Goal: Contribute content: Contribute content

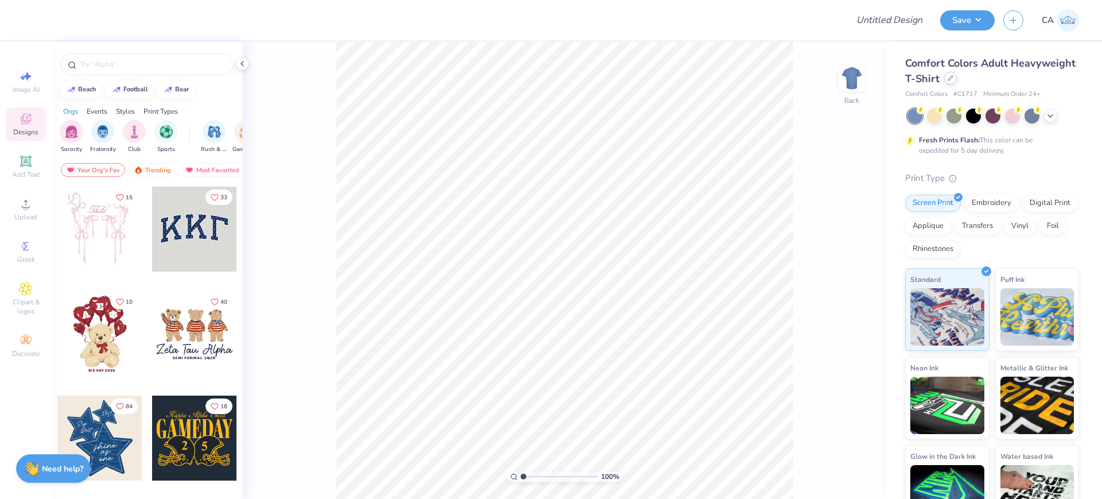
click at [953, 75] on icon at bounding box center [951, 78] width 6 height 6
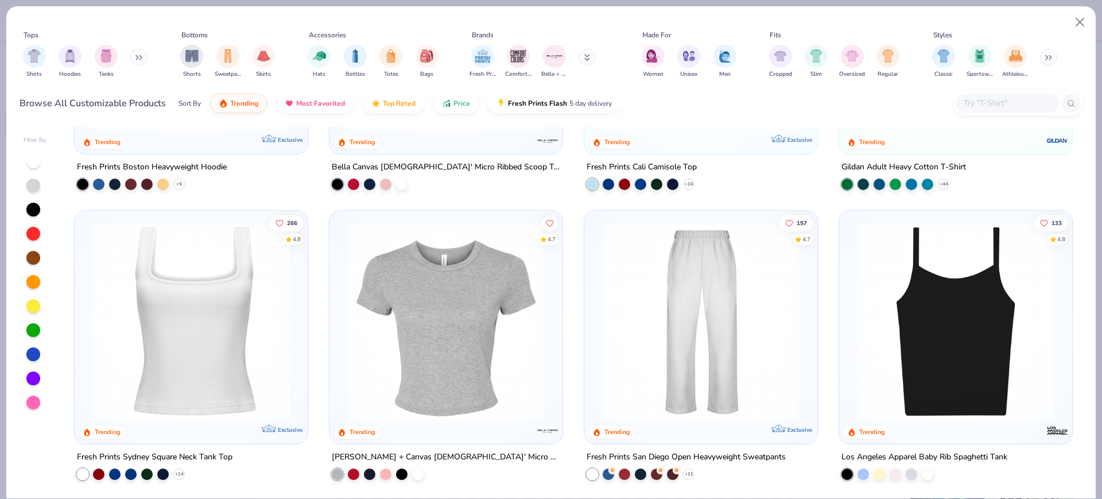
scroll to position [287, 0]
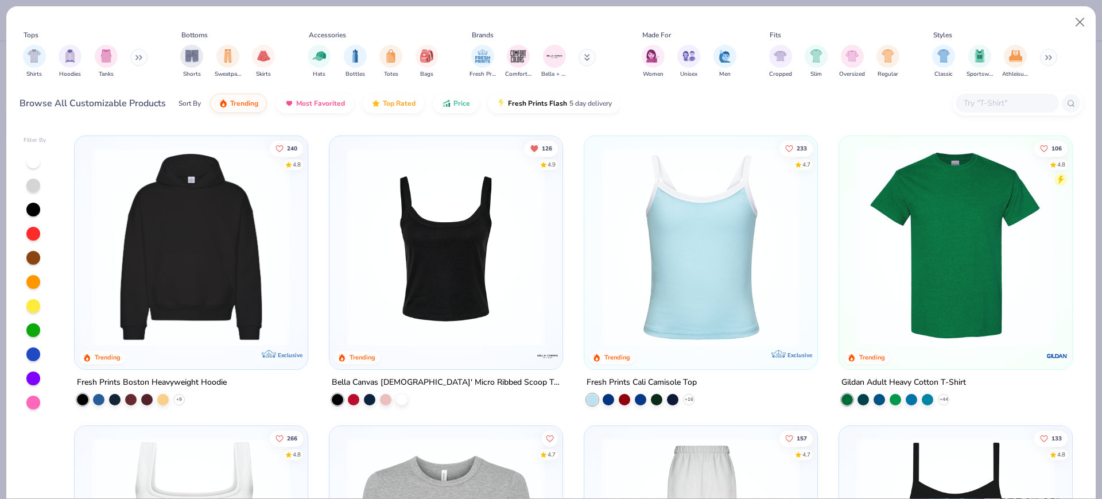
click at [237, 226] on img at bounding box center [191, 247] width 210 height 199
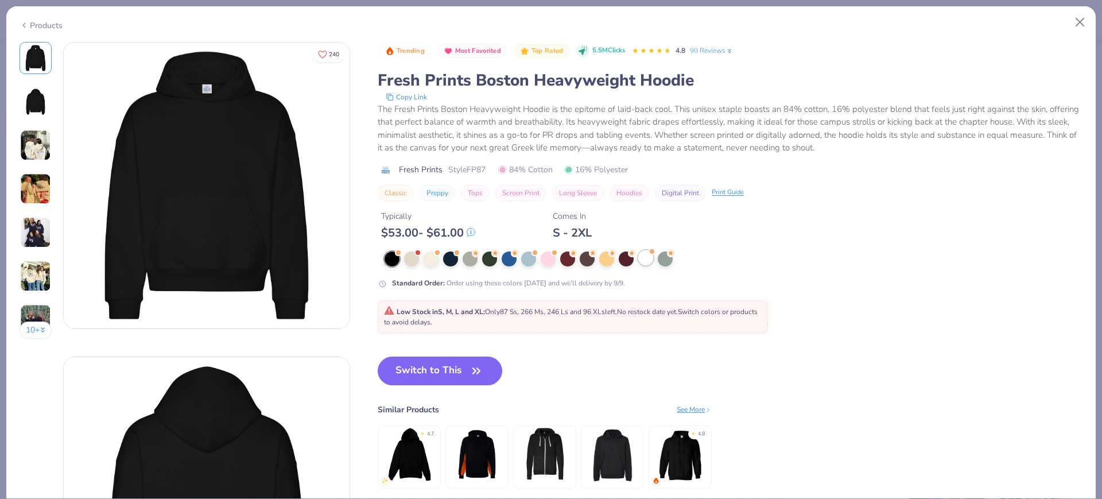
click at [652, 261] on div at bounding box center [645, 257] width 15 height 15
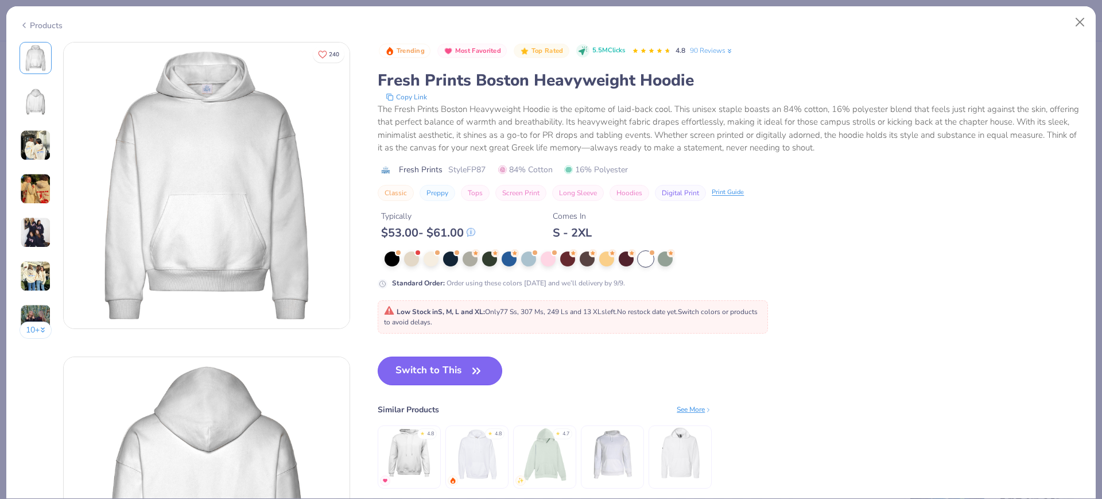
click at [455, 373] on button "Switch to This" at bounding box center [440, 370] width 125 height 29
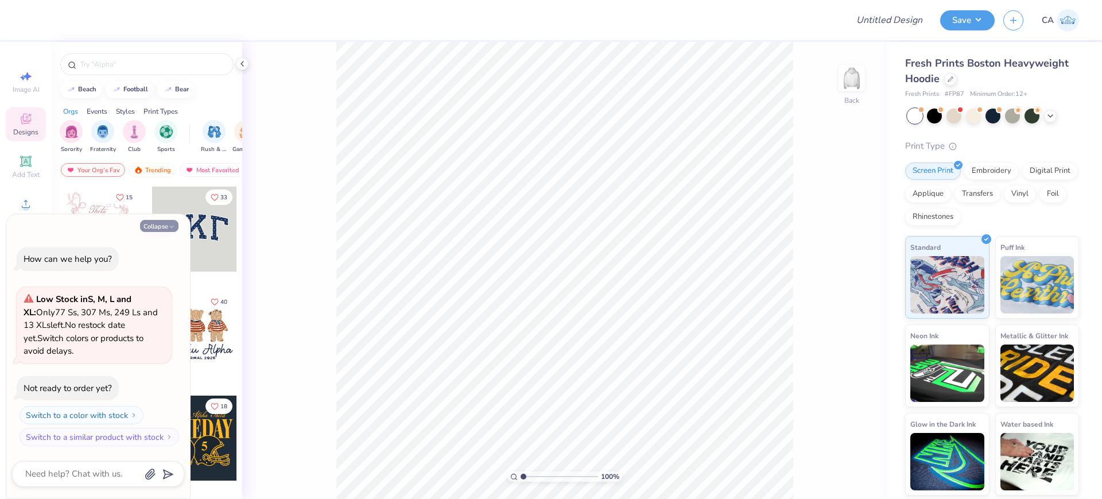
click at [147, 226] on button "Collapse" at bounding box center [159, 226] width 38 height 12
type textarea "x"
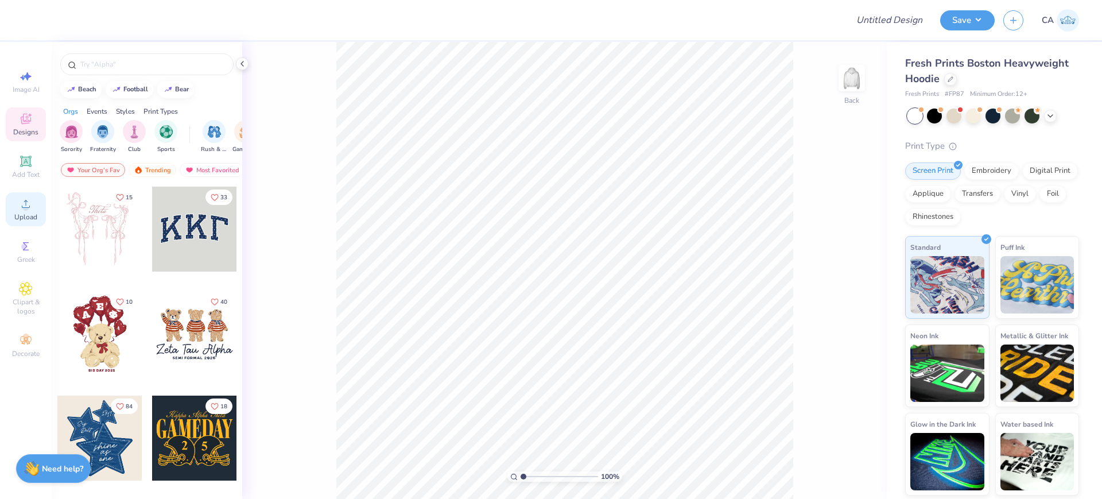
click at [42, 218] on div "Upload" at bounding box center [26, 209] width 40 height 34
click at [22, 207] on icon at bounding box center [26, 204] width 14 height 14
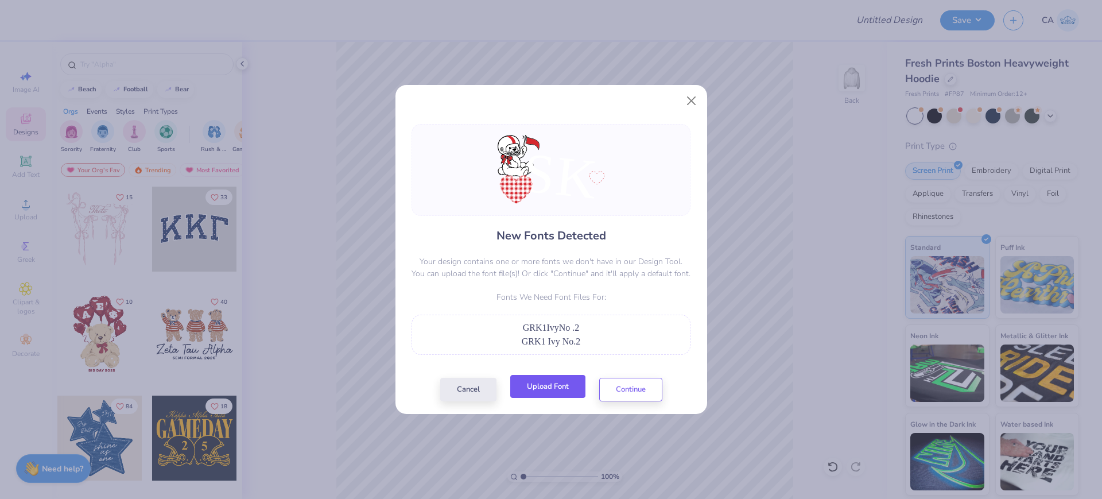
click at [542, 389] on button "Upload Font" at bounding box center [547, 387] width 75 height 24
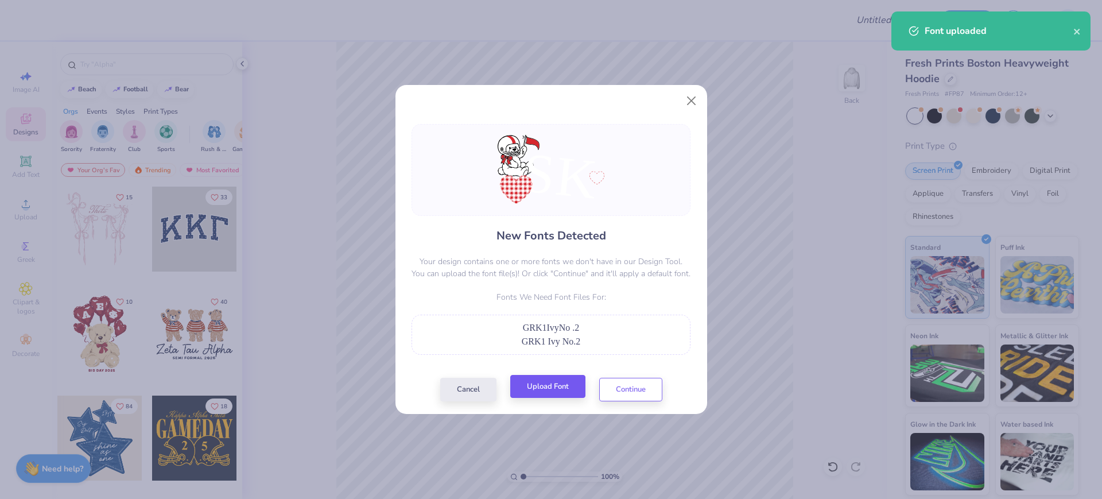
click at [556, 399] on div "Cancel Upload Font Continue" at bounding box center [551, 390] width 222 height 24
click at [554, 387] on button "Upload Font" at bounding box center [547, 387] width 75 height 24
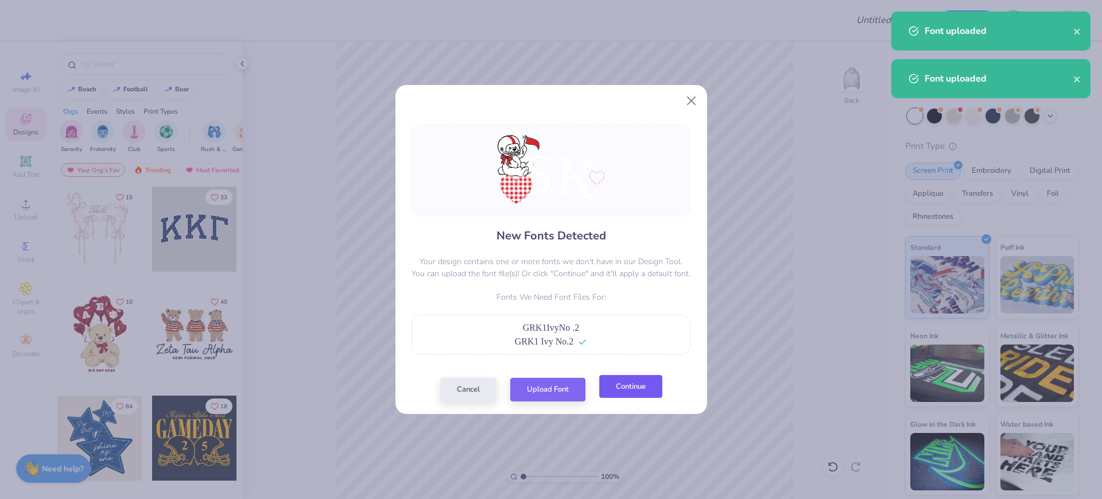
click at [633, 398] on button "Continue" at bounding box center [630, 387] width 63 height 24
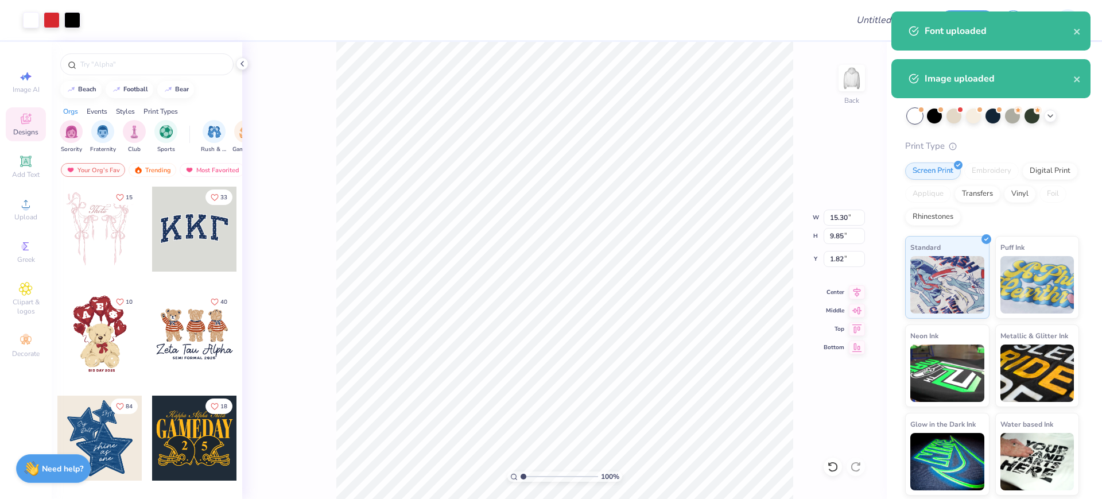
click at [321, 77] on div "100 % Back W 15.30 15.30 " H 9.85 9.85 " Y 1.82 1.82 " Center [GEOGRAPHIC_DATA]" at bounding box center [564, 270] width 645 height 457
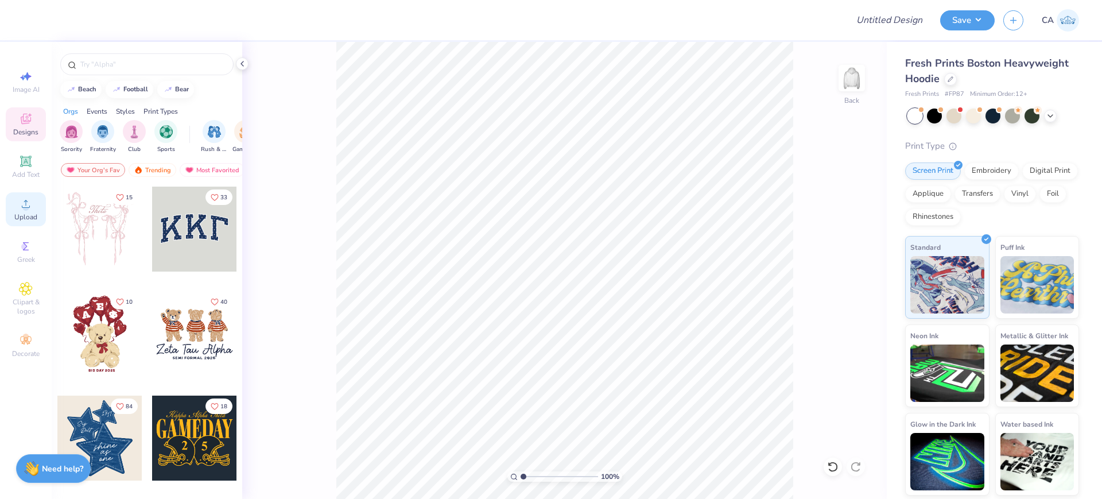
click at [30, 205] on icon at bounding box center [26, 204] width 14 height 14
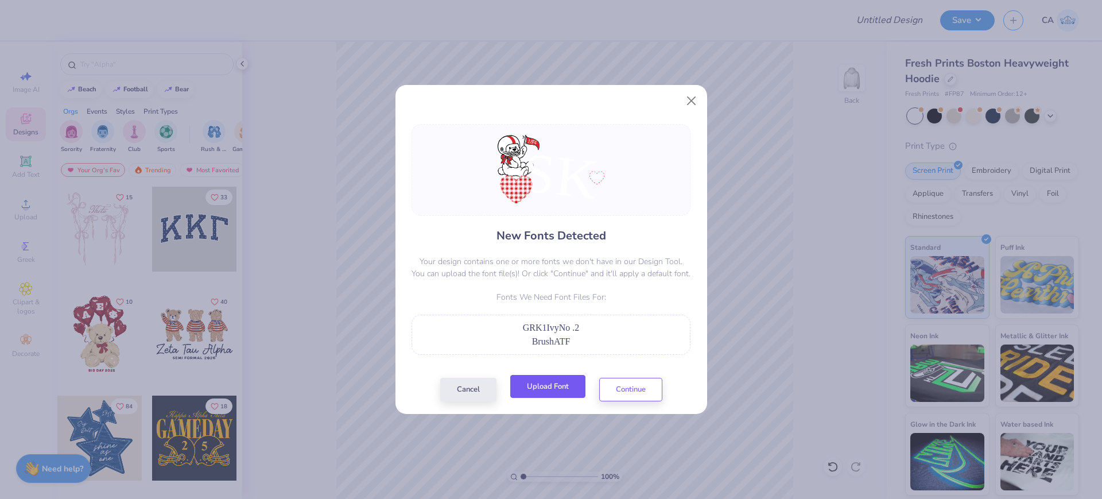
click at [542, 392] on button "Upload Font" at bounding box center [547, 387] width 75 height 24
click at [573, 397] on button "Upload Font" at bounding box center [547, 387] width 75 height 24
click at [649, 391] on button "Continue" at bounding box center [630, 387] width 63 height 24
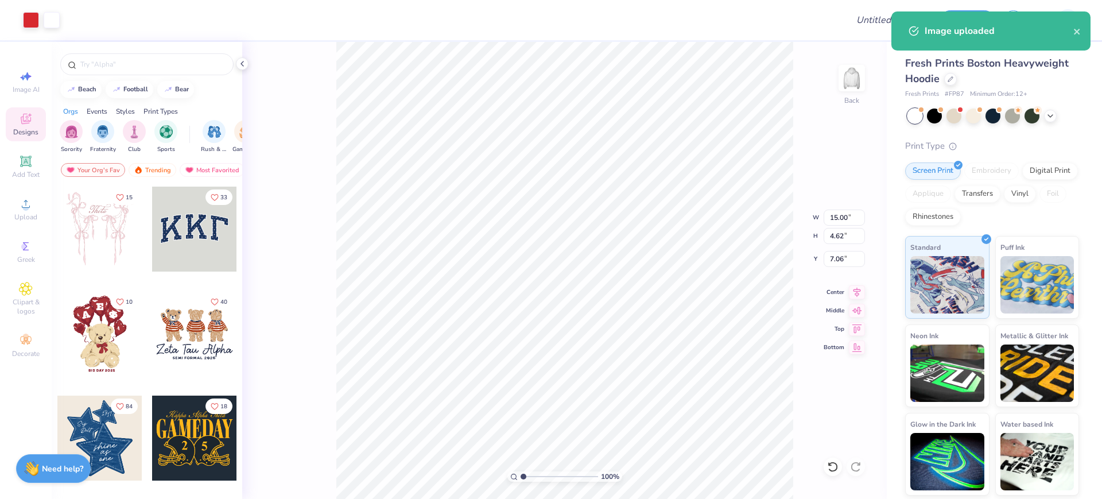
type input "9.50"
type input "6.46"
type input "4.32"
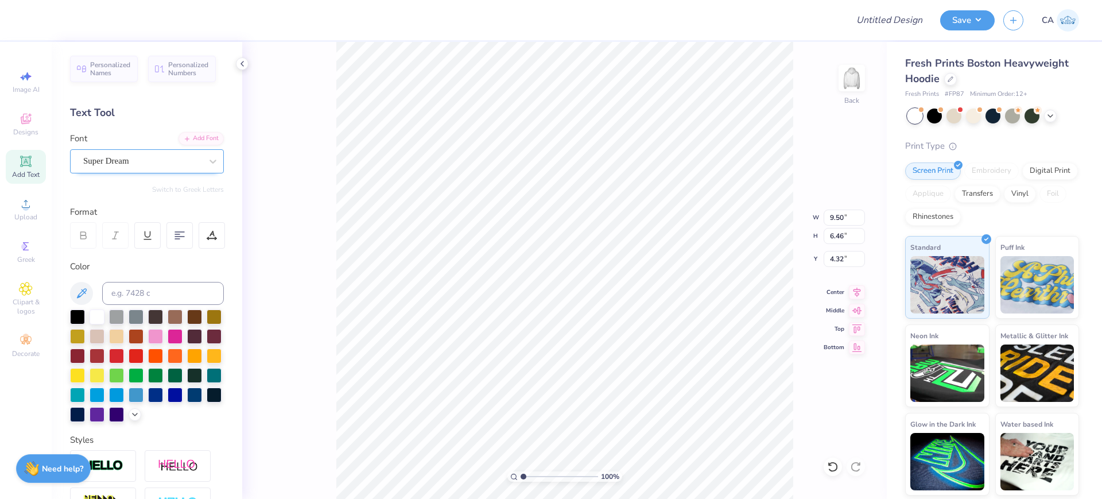
click at [111, 165] on div "Super Dream" at bounding box center [142, 161] width 121 height 18
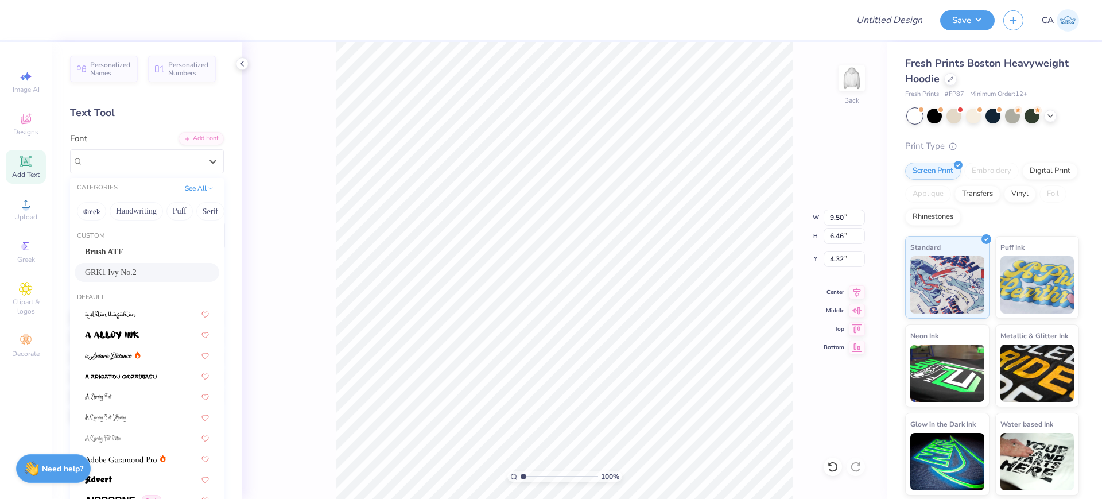
drag, startPoint x: 123, startPoint y: 253, endPoint x: 125, endPoint y: 268, distance: 15.6
click at [125, 268] on div "Brush ATF GRK1 Ivy No.2" at bounding box center [147, 262] width 154 height 40
click at [125, 268] on span "GRK1 Ivy No.2" at bounding box center [111, 272] width 52 height 12
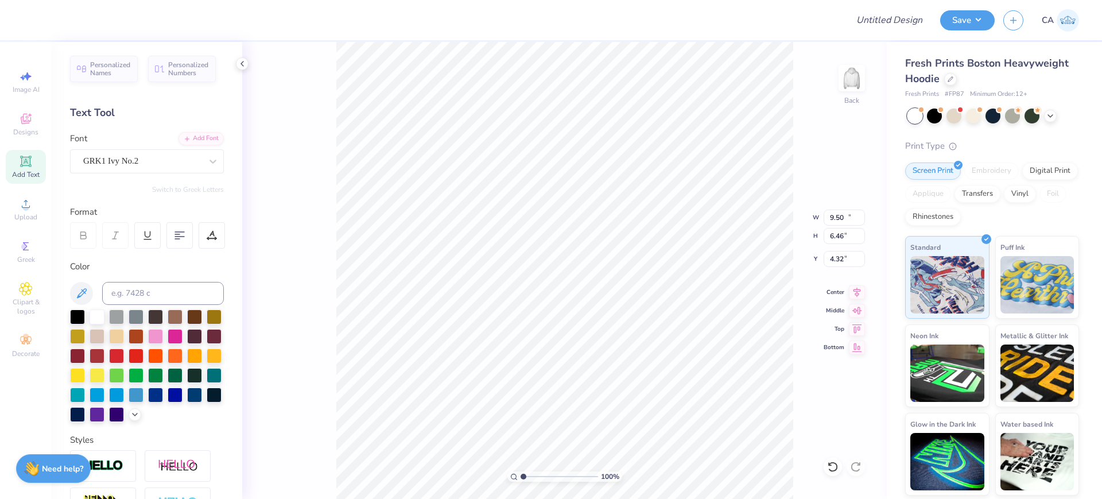
type input "10.50"
type input "6.90"
type input "4.67"
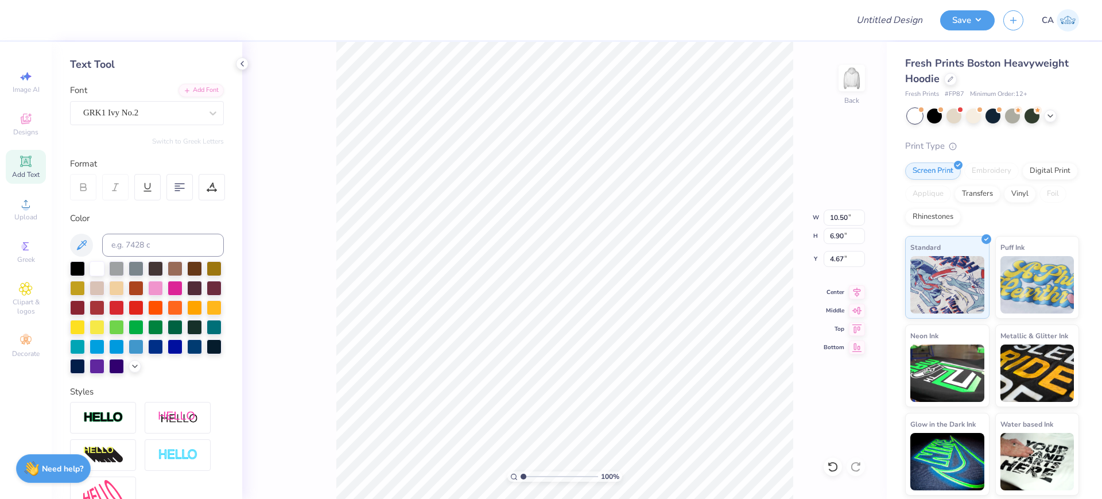
scroll to position [72, 0]
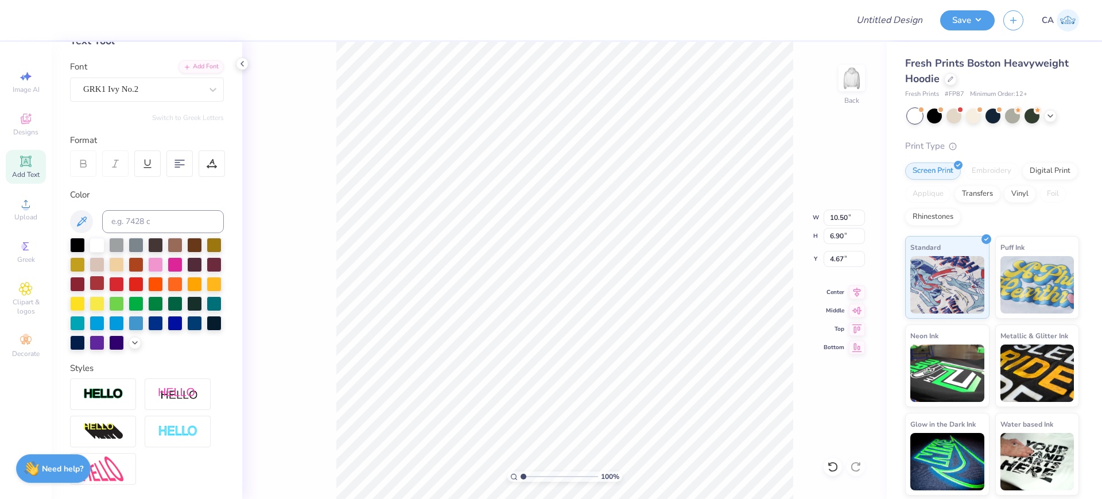
drag, startPoint x: 104, startPoint y: 409, endPoint x: 143, endPoint y: 325, distance: 93.0
click at [105, 401] on img at bounding box center [103, 393] width 40 height 13
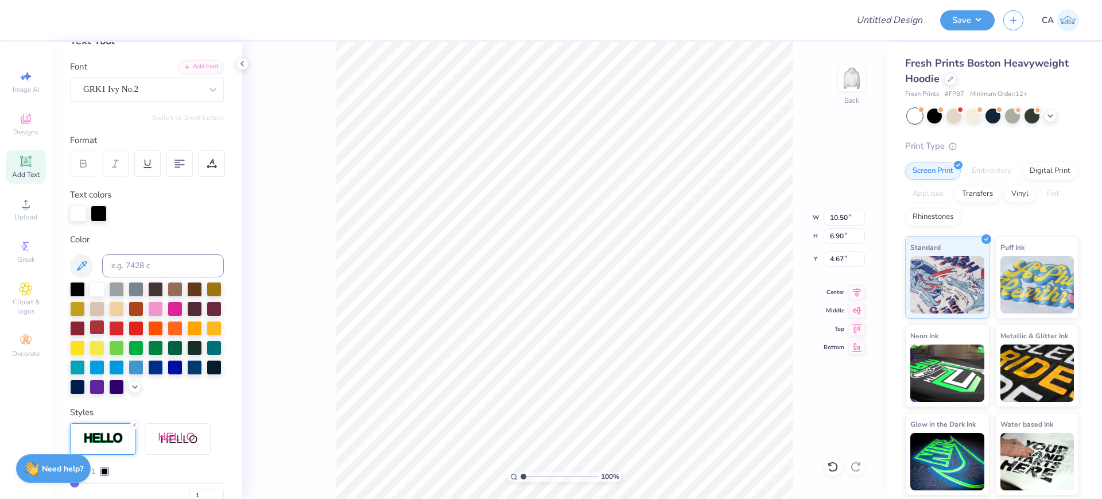
type input "10.52"
type input "6.91"
type input "4.66"
click at [130, 390] on icon at bounding box center [134, 385] width 9 height 9
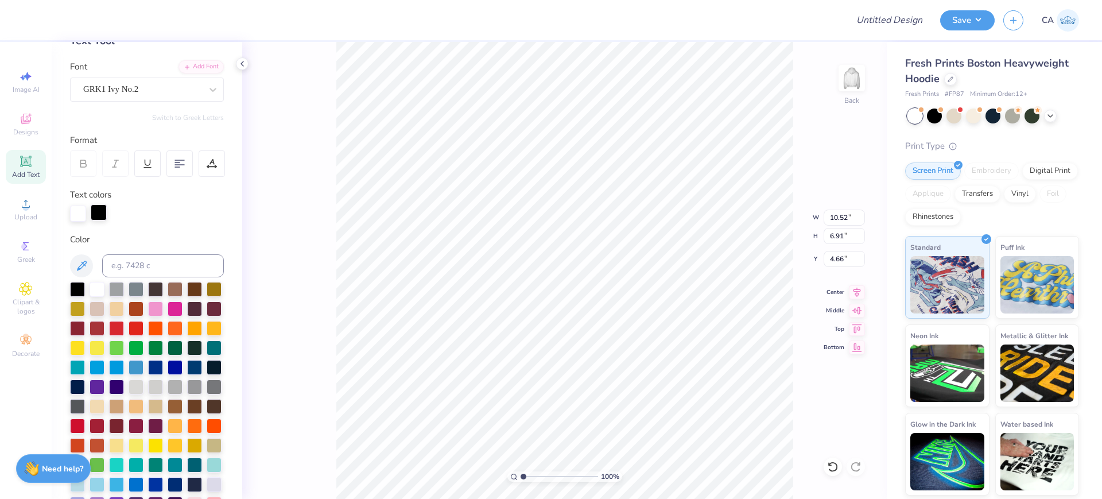
click at [96, 211] on div at bounding box center [99, 212] width 16 height 16
click at [124, 327] on div at bounding box center [116, 327] width 15 height 15
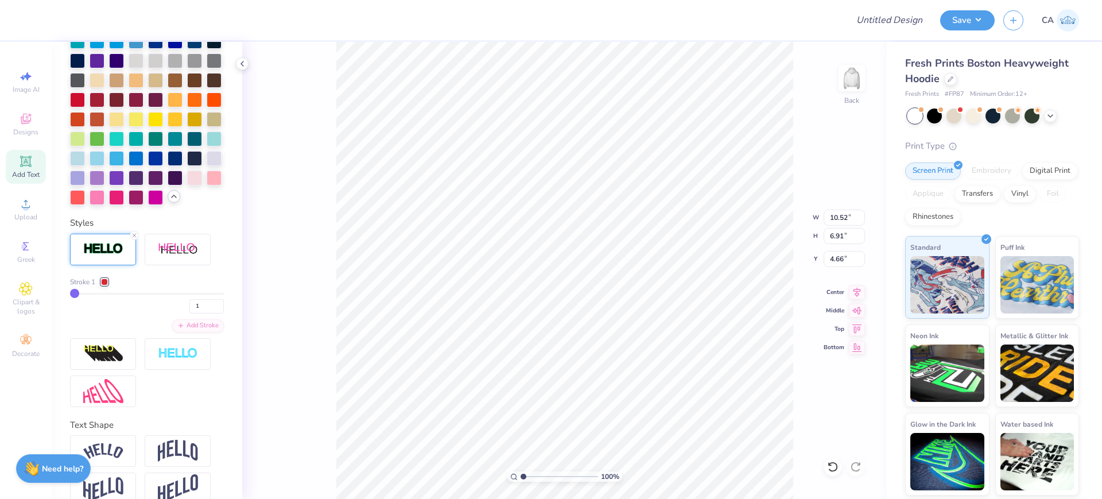
scroll to position [430, 0]
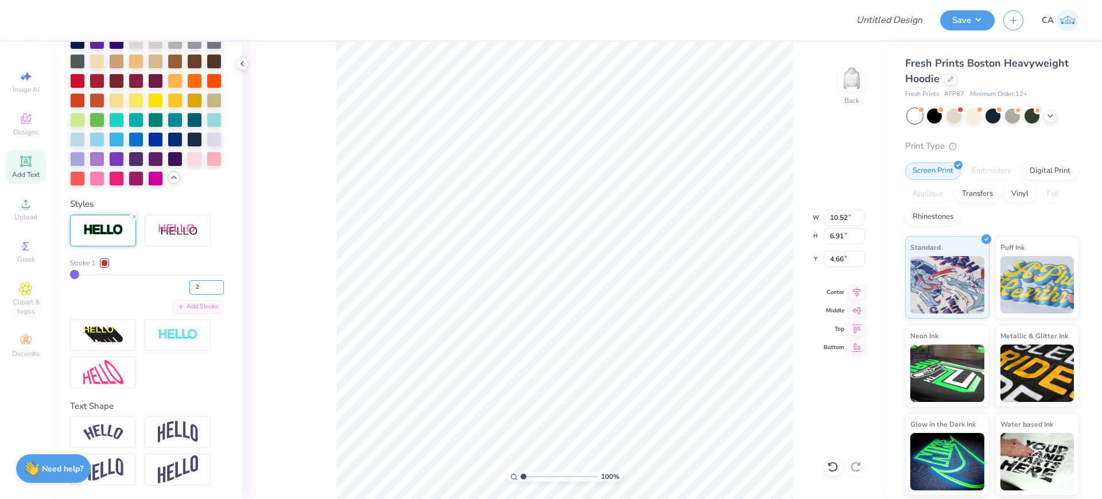
click at [211, 294] on input "2" at bounding box center [206, 287] width 34 height 14
click at [211, 294] on input "3" at bounding box center [206, 287] width 34 height 14
type input "4"
click at [211, 294] on input "4" at bounding box center [206, 287] width 34 height 14
type input "4"
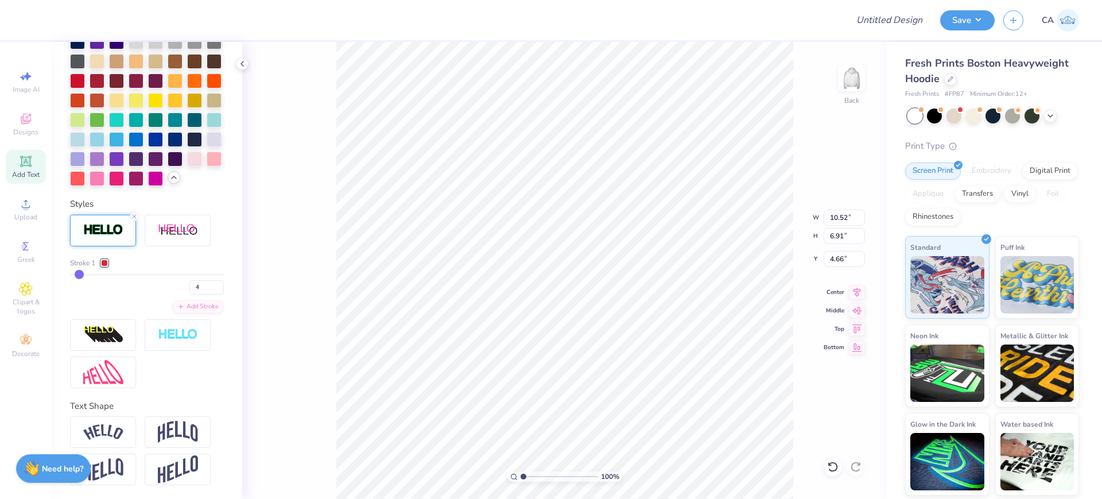
click at [150, 294] on div "4" at bounding box center [147, 284] width 154 height 21
type input "10.57"
type input "6.96"
type input "4.64"
type input "5"
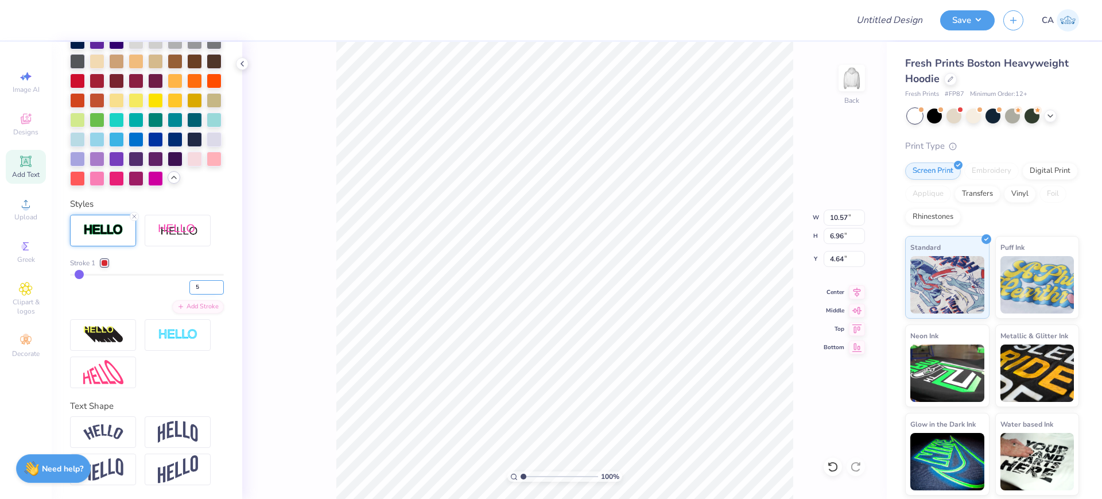
click at [209, 294] on input "5" at bounding box center [206, 287] width 34 height 14
type input "5"
click at [139, 294] on div "5" at bounding box center [147, 284] width 154 height 21
type input "10.59"
type input "6.98"
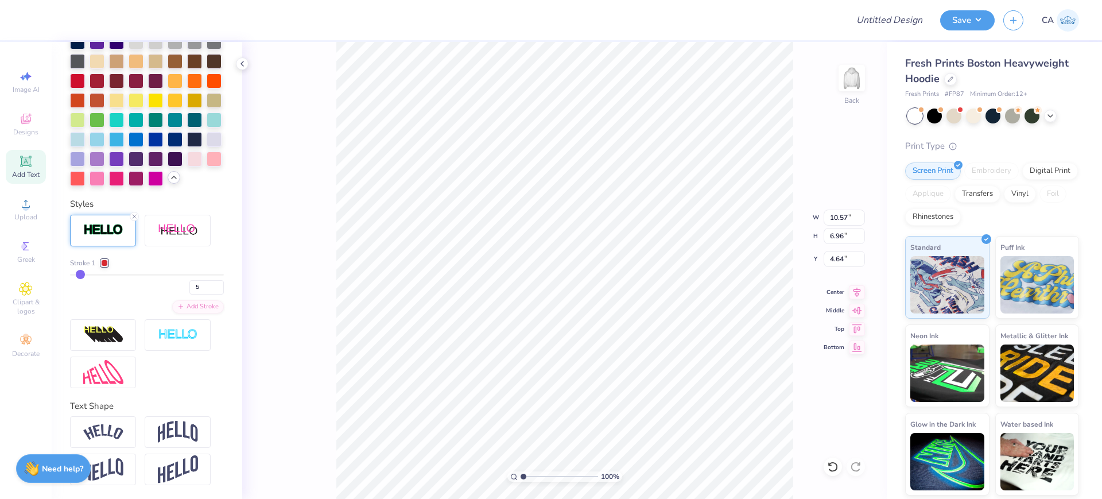
type input "4.63"
click at [542, 479] on input "range" at bounding box center [559, 476] width 77 height 10
type input "3.5"
click at [208, 294] on input "4" at bounding box center [206, 287] width 34 height 14
click at [204, 294] on input "5" at bounding box center [206, 287] width 34 height 14
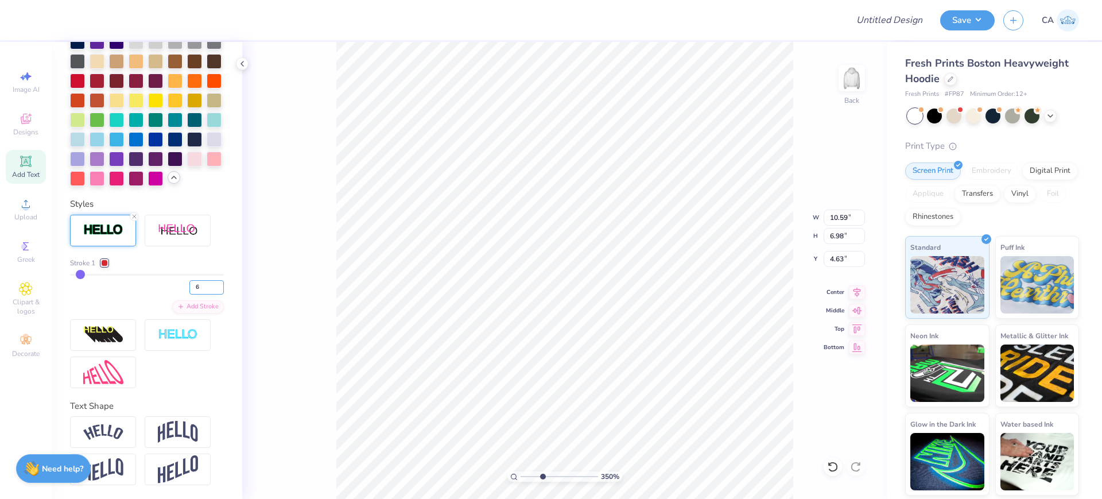
click at [204, 294] on input "6" at bounding box center [206, 287] width 34 height 14
click at [206, 294] on input "7" at bounding box center [206, 287] width 34 height 14
type input "8"
click at [206, 294] on input "8" at bounding box center [206, 287] width 34 height 14
type input "8"
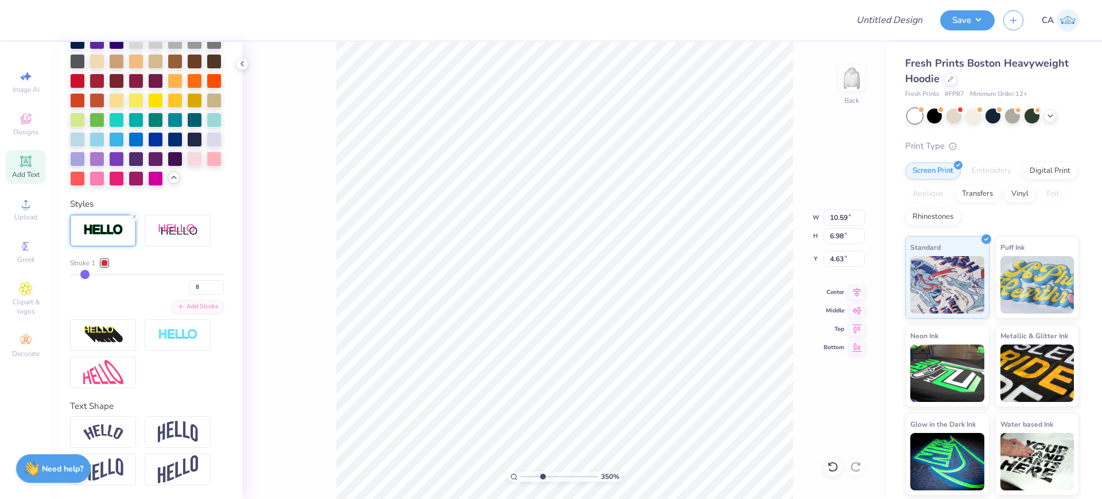
click at [140, 313] on div "Stroke 1 8 Add Stroke" at bounding box center [147, 286] width 154 height 56
type input "10.64"
type input "7.03"
type input "4.60"
type input "7"
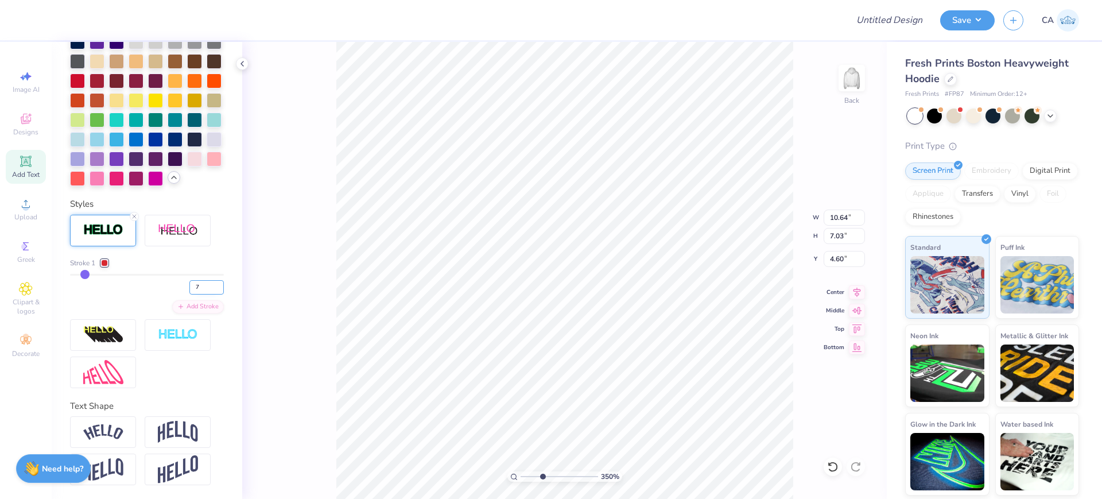
click at [208, 294] on input "7" at bounding box center [206, 287] width 34 height 14
type input "7"
click at [142, 294] on div "7" at bounding box center [147, 284] width 154 height 21
type input "10.62"
type input "7.02"
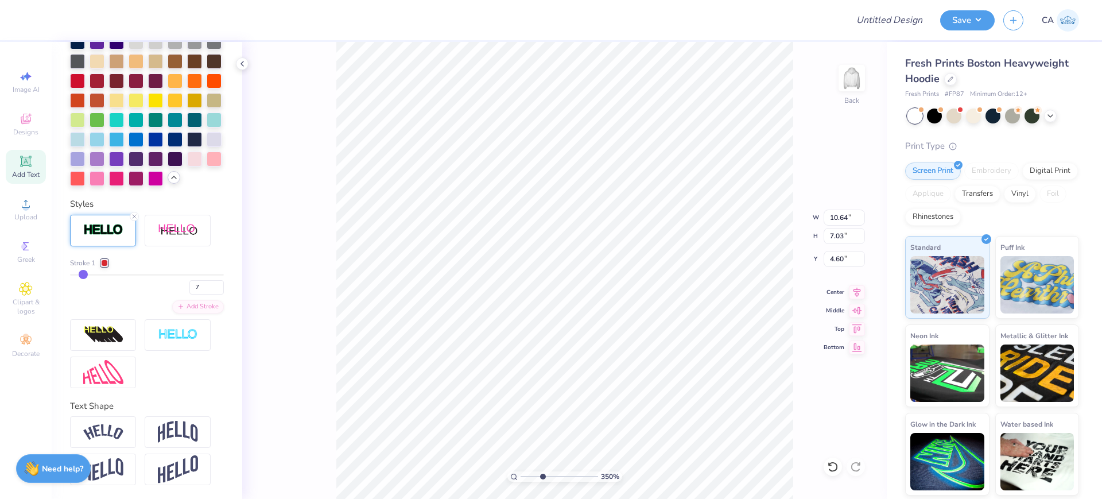
type input "4.61"
type input "1.93"
click at [530, 471] on input "range" at bounding box center [559, 476] width 77 height 10
type input "1.75"
type input "0.87"
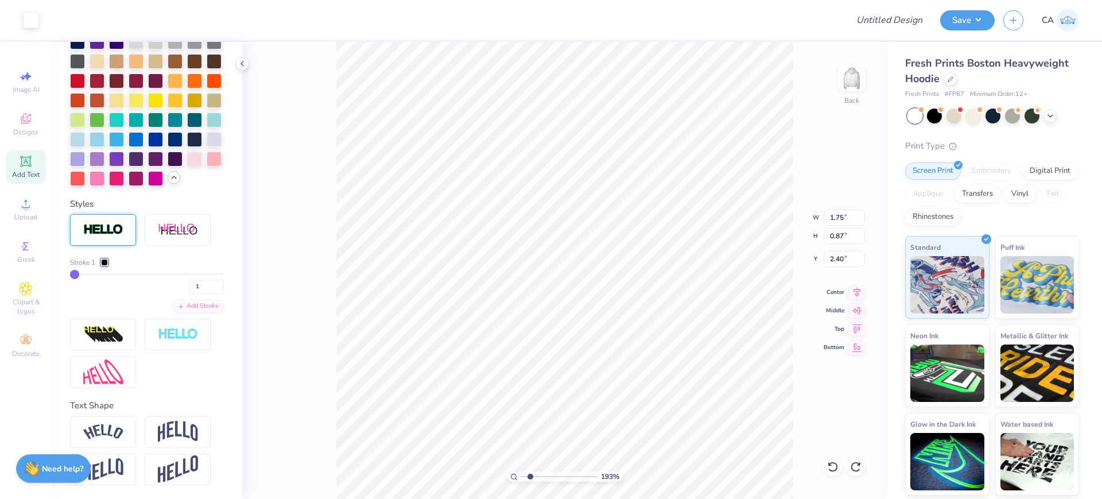
type input "2.40"
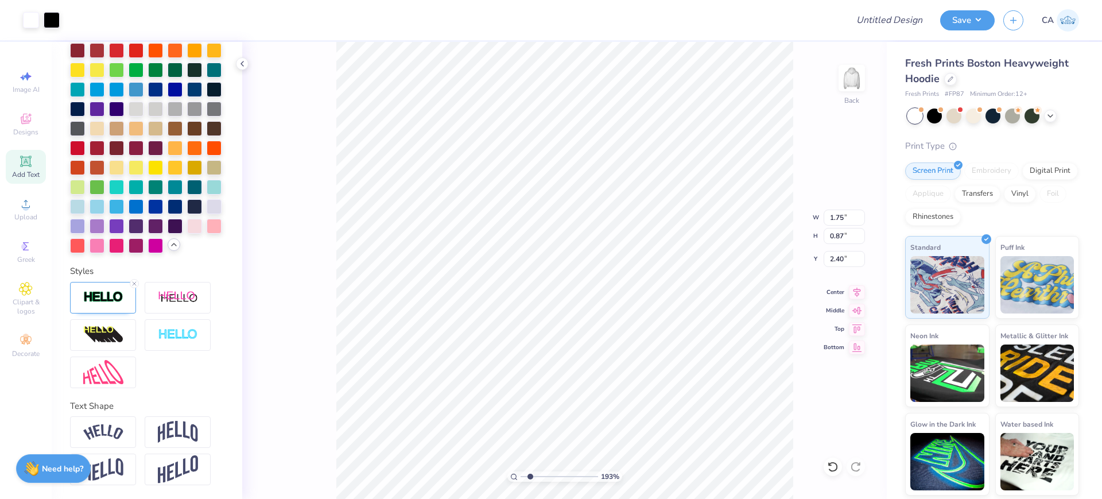
type input "1.74"
type input "0.86"
type input "2.46"
click at [135, 282] on icon at bounding box center [134, 283] width 7 height 7
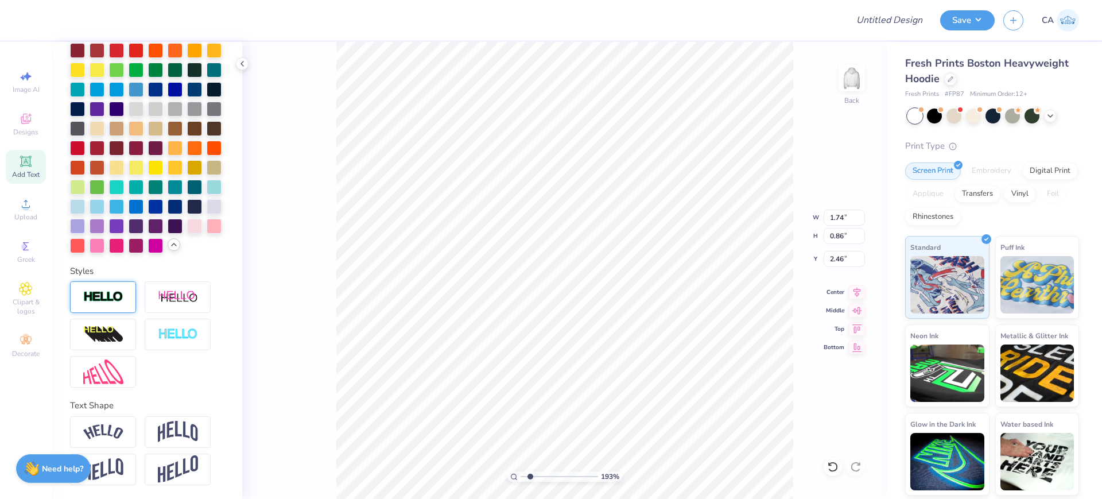
type input "1.72"
type input "0.84"
type input "2.47"
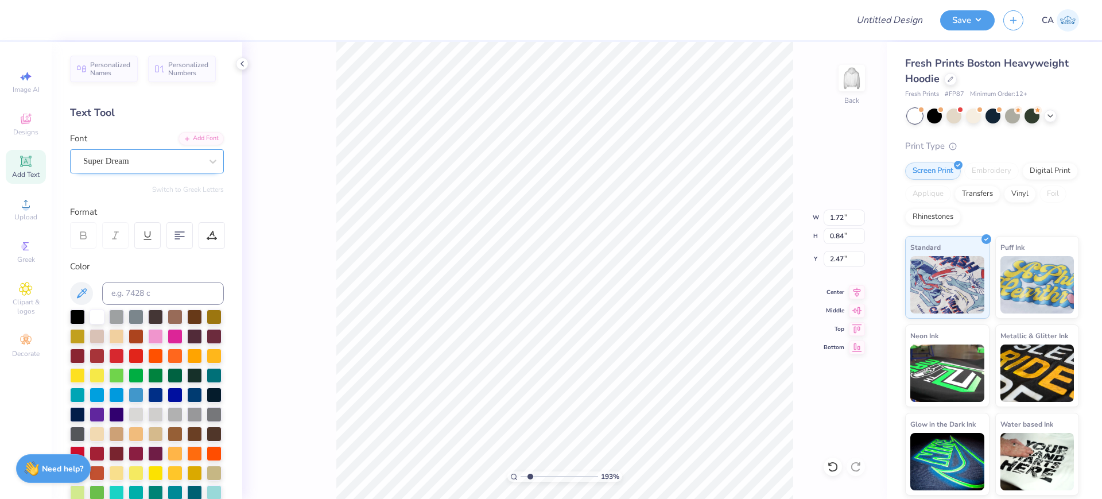
click at [127, 157] on div "Super Dream" at bounding box center [142, 161] width 121 height 18
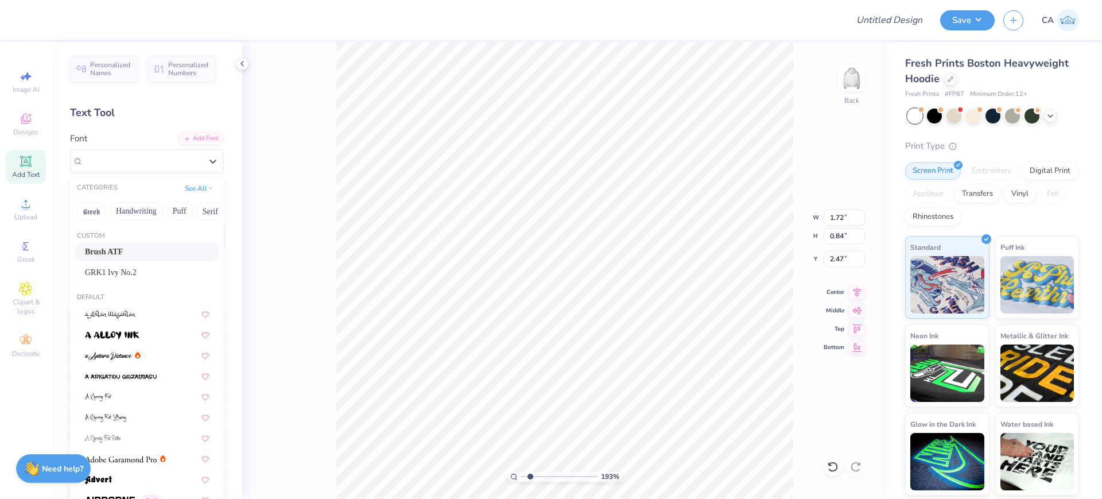
click at [90, 246] on span "Brush ATF" at bounding box center [104, 252] width 38 height 12
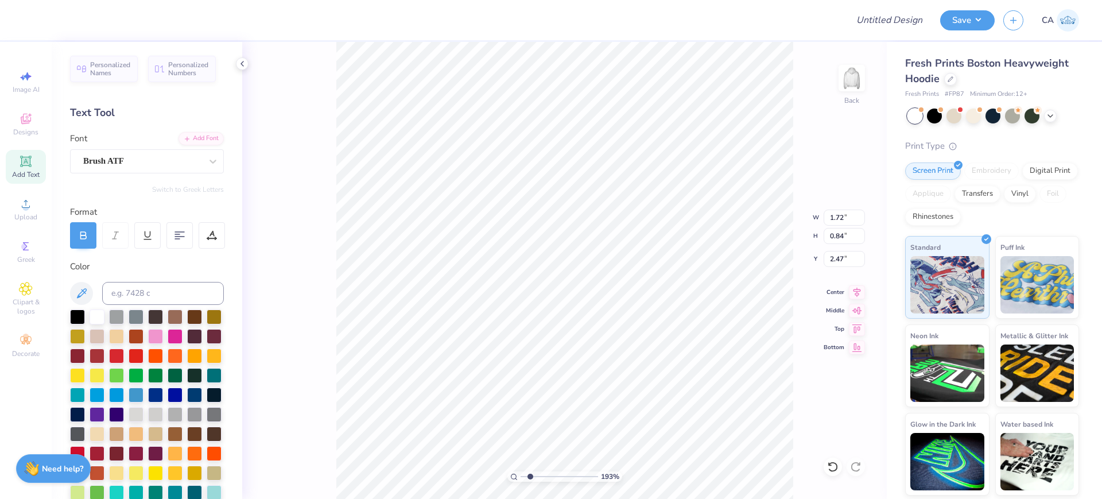
type input "1.35"
type input "0.66"
type input "2.56"
drag, startPoint x: 544, startPoint y: 471, endPoint x: 561, endPoint y: 455, distance: 22.7
type input "5.88"
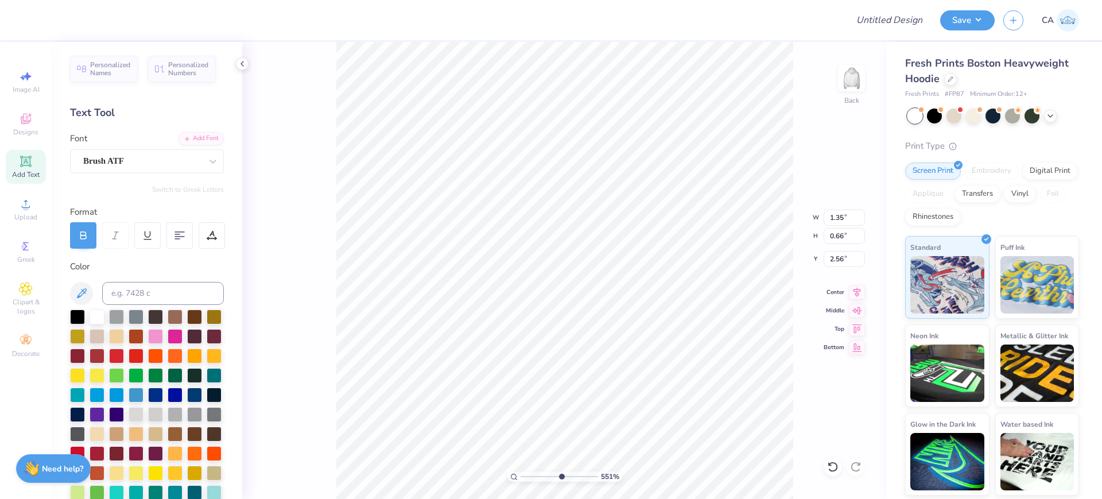
click at [561, 471] on input "range" at bounding box center [559, 476] width 77 height 10
type input "2.48"
type input "2.97"
type input "7.06"
type input "2.97"
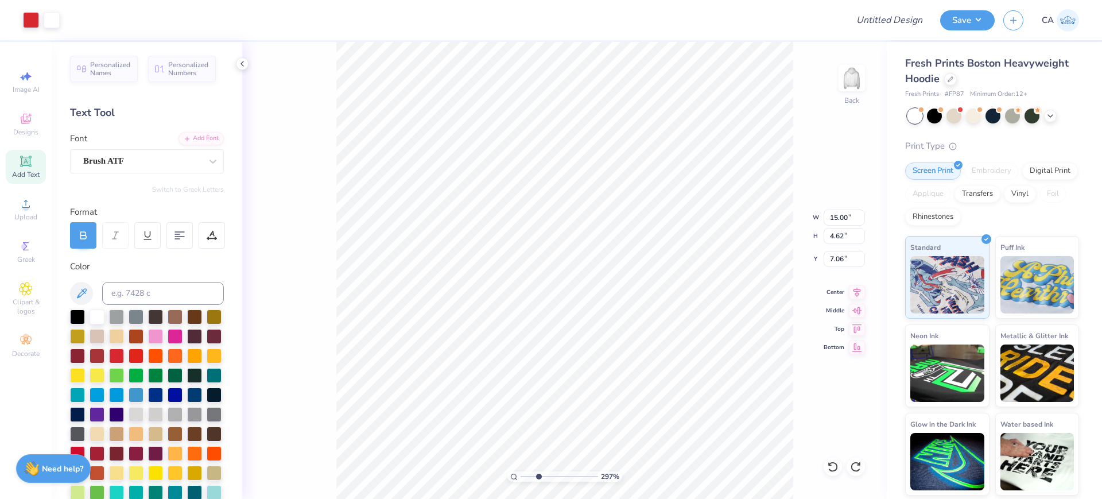
click at [538, 478] on input "range" at bounding box center [559, 476] width 77 height 10
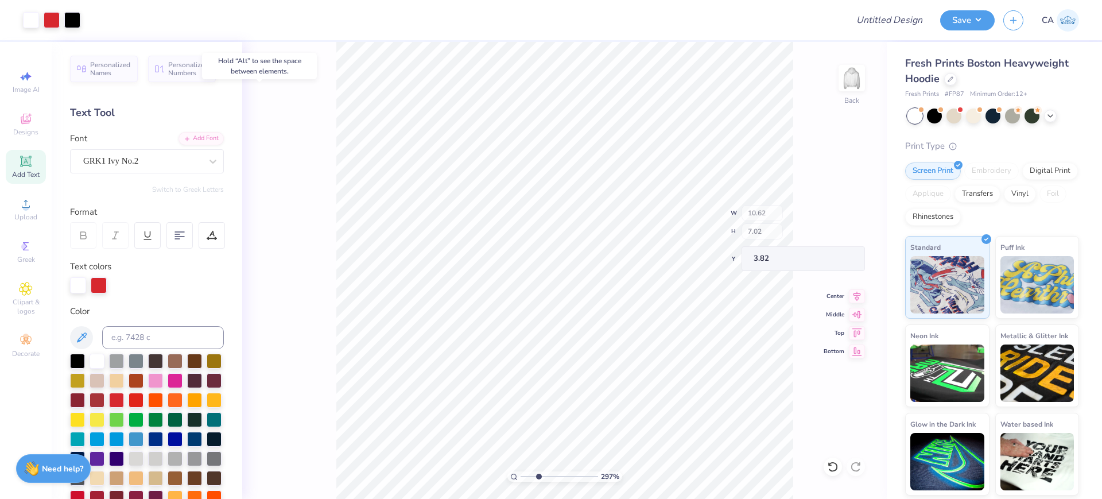
type input "3.82"
drag, startPoint x: 535, startPoint y: 475, endPoint x: 534, endPoint y: 466, distance: 8.6
type input "2.45"
click at [534, 471] on input "range" at bounding box center [559, 476] width 77 height 10
type input "4.03"
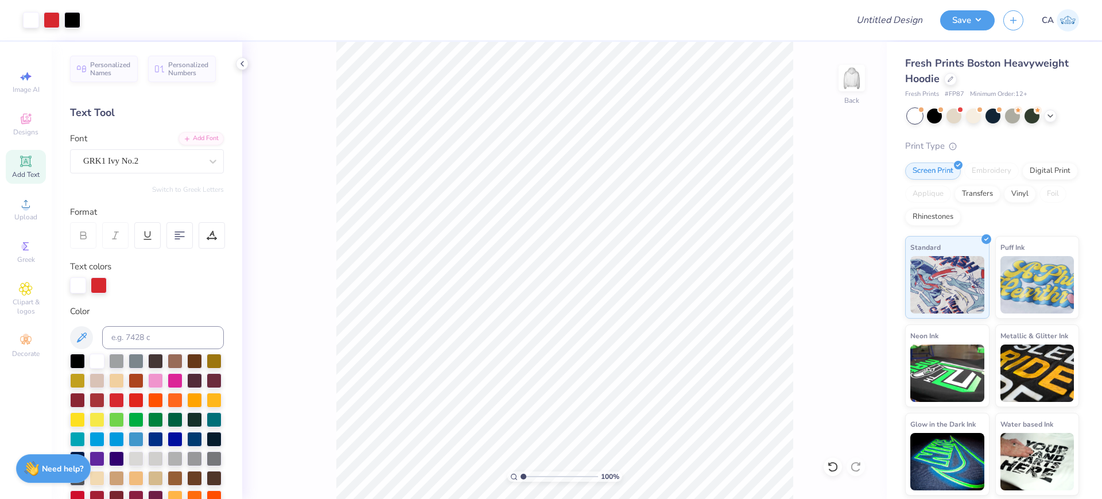
drag, startPoint x: 532, startPoint y: 480, endPoint x: 517, endPoint y: 480, distance: 14.9
click at [521, 480] on input "range" at bounding box center [559, 476] width 77 height 10
click at [831, 218] on input "15.30" at bounding box center [844, 218] width 41 height 16
type input "1.11758119628213"
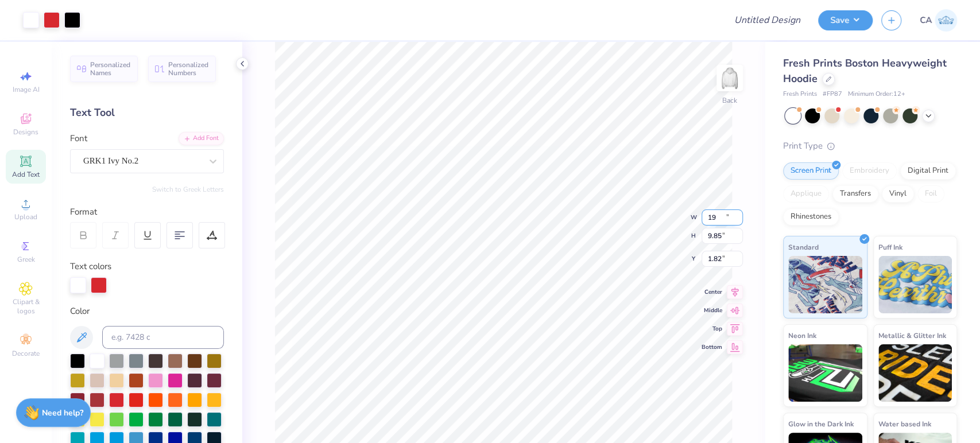
type input "190"
type input "1"
type input "10.00"
type input "6.44"
type input "4.31"
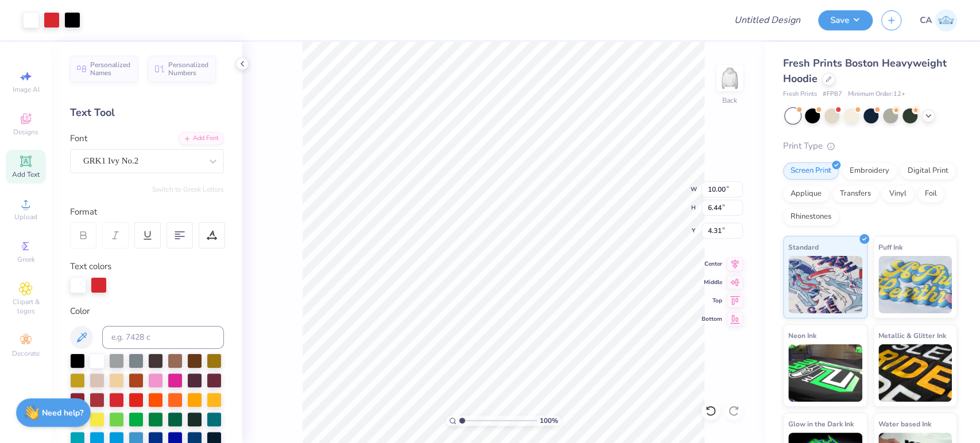
click at [726, 199] on div "100 % Back W 10.00 10.00 " H 6.44 6.44 " Y 4.31 4.31 " Center Middle Top Bottom" at bounding box center [503, 242] width 522 height 401
click at [723, 191] on div "100 % Back" at bounding box center [503, 242] width 522 height 401
click at [713, 193] on input "10.00" at bounding box center [721, 189] width 41 height 16
type input "12.00"
type input "7.73"
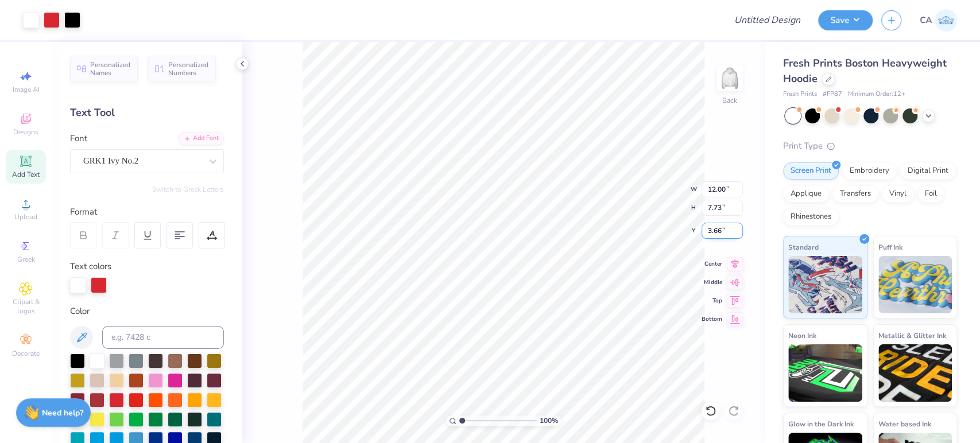
click at [708, 233] on input "3.66" at bounding box center [721, 231] width 41 height 16
type input "2.00"
click at [716, 236] on input "2.00" at bounding box center [721, 231] width 41 height 16
type input "2.50"
click at [771, 18] on input "Design Title" at bounding box center [753, 20] width 113 height 23
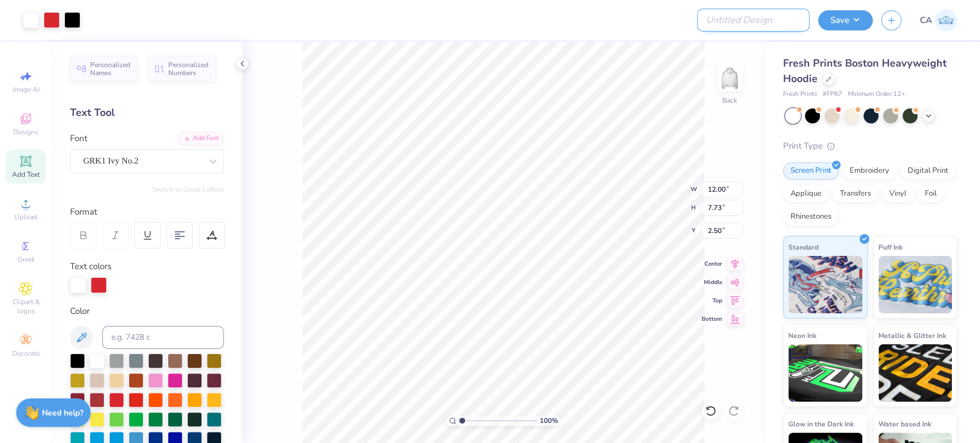
paste input "FPS239793"
type input "FPS239793"
click at [840, 18] on button "Save" at bounding box center [845, 19] width 55 height 20
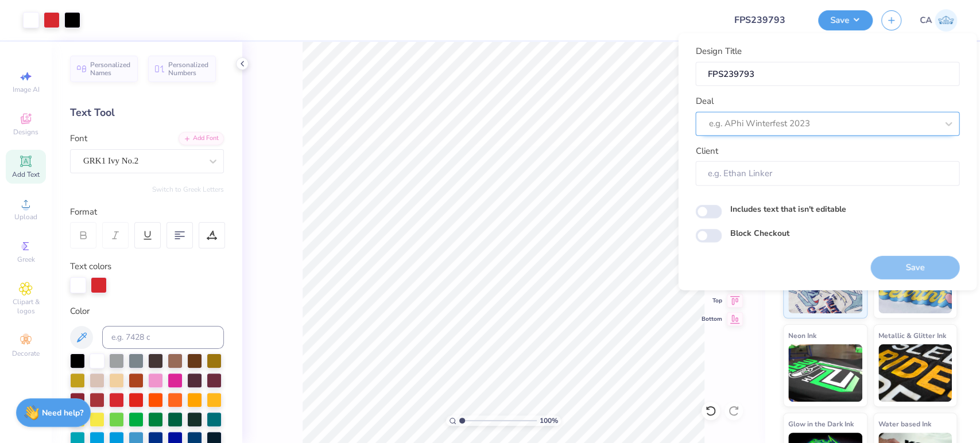
click at [822, 116] on div at bounding box center [822, 123] width 228 height 15
click at [805, 152] on div "Design Tool Gallery" at bounding box center [827, 154] width 255 height 19
type input "design tool gall"
type input "Design Tool Gallery User"
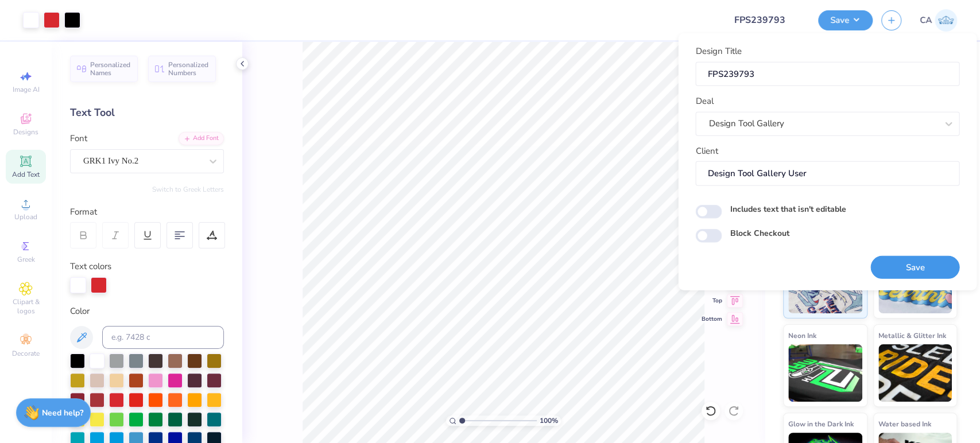
click at [886, 268] on button "Save" at bounding box center [914, 267] width 89 height 24
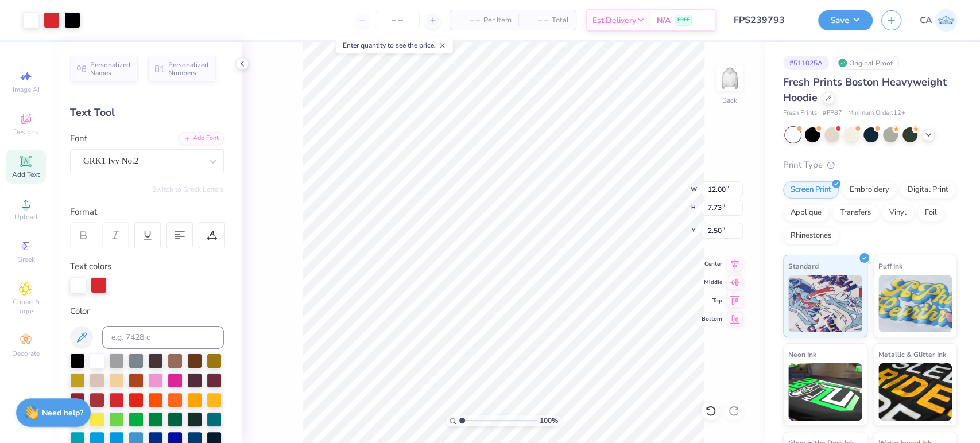
click at [818, 35] on div "Save CA" at bounding box center [899, 20] width 162 height 40
click at [840, 18] on button "Save" at bounding box center [845, 19] width 55 height 20
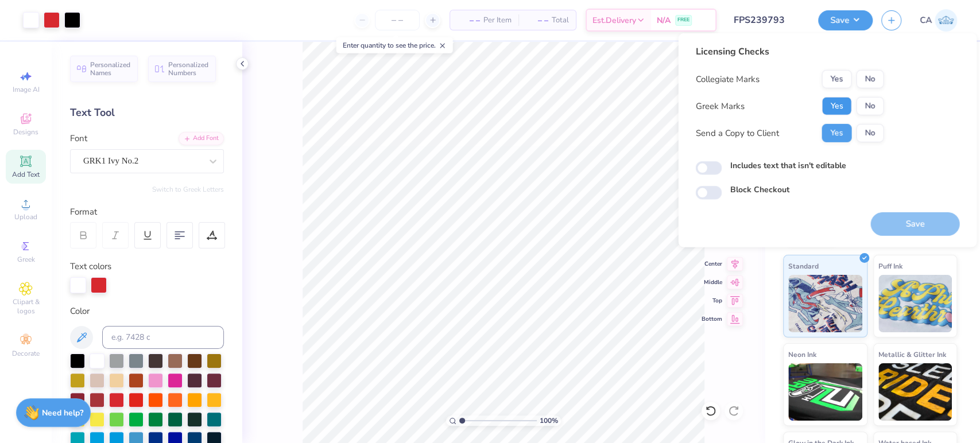
click at [825, 108] on button "Yes" at bounding box center [836, 106] width 30 height 18
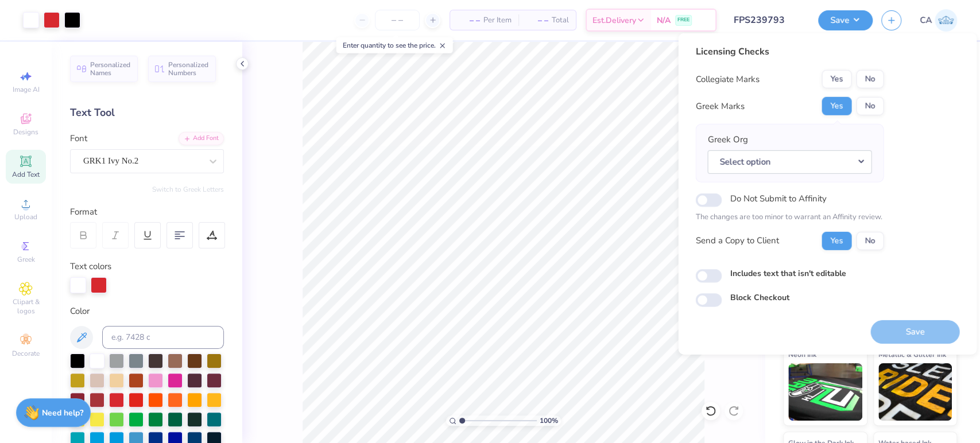
click at [868, 89] on div "Collegiate Marks Yes No Greek Marks Yes No Greek Org Select option Do Not Submi…" at bounding box center [789, 160] width 188 height 180
click at [868, 82] on button "No" at bounding box center [870, 79] width 28 height 18
click at [795, 168] on button "Select option" at bounding box center [789, 162] width 164 height 24
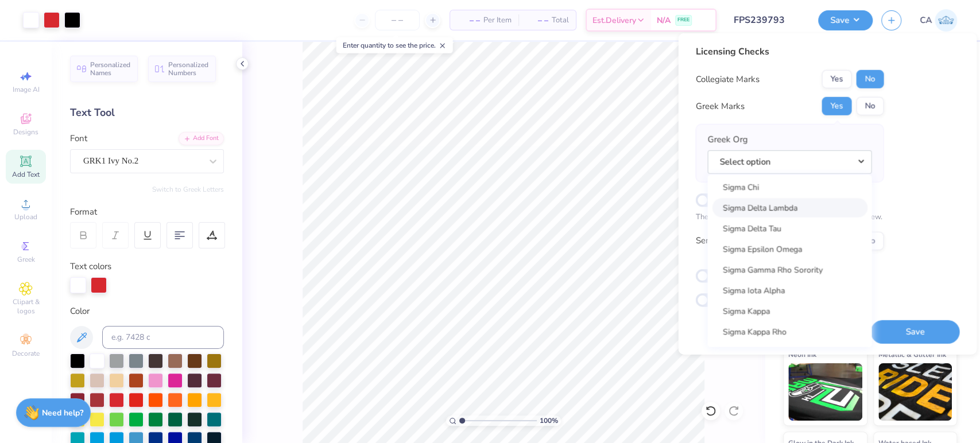
scroll to position [7479, 0]
click at [788, 232] on link "Sigma Kappa" at bounding box center [789, 231] width 155 height 19
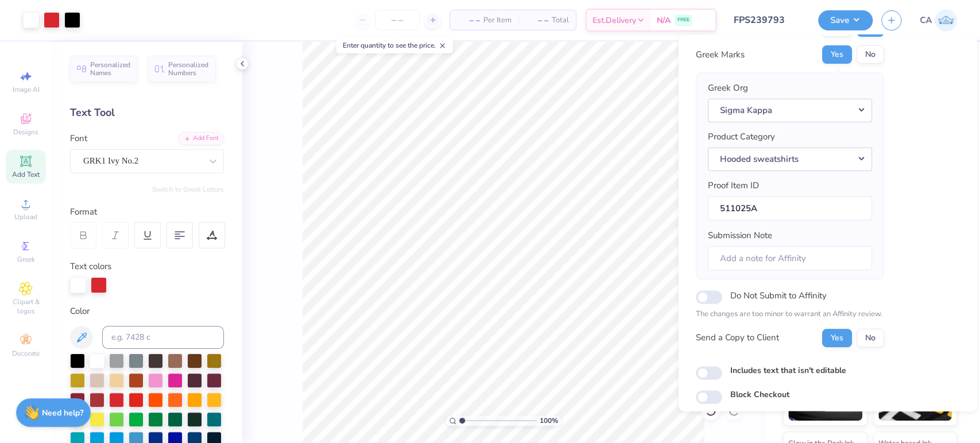
scroll to position [92, 0]
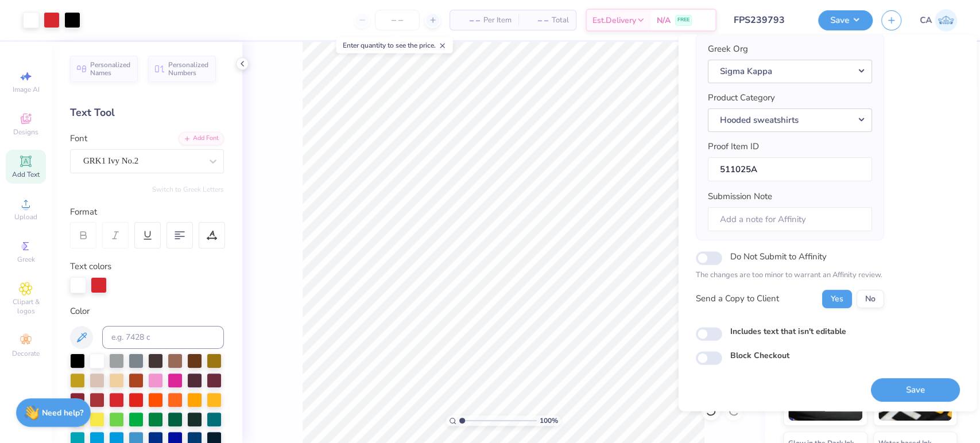
drag, startPoint x: 885, startPoint y: 387, endPoint x: 808, endPoint y: 351, distance: 84.2
click at [885, 388] on button "Save" at bounding box center [914, 390] width 89 height 24
